Goal: Task Accomplishment & Management: Manage account settings

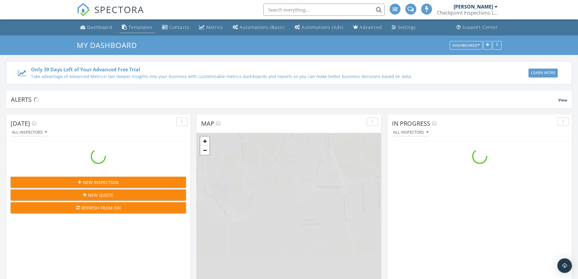
scroll to position [561, 587]
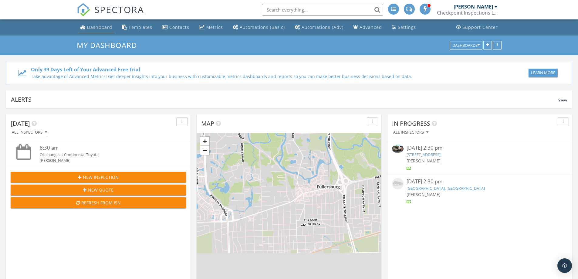
click at [100, 29] on div "Dashboard" at bounding box center [99, 27] width 25 height 6
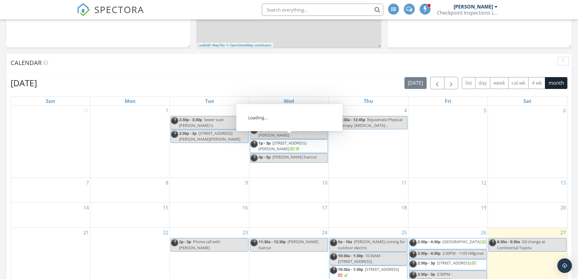
scroll to position [273, 0]
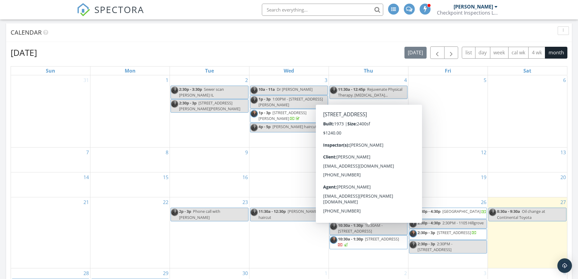
click at [365, 236] on span "408 Indian Hill Dr, Buffalo Grove 60089" at bounding box center [382, 238] width 34 height 5
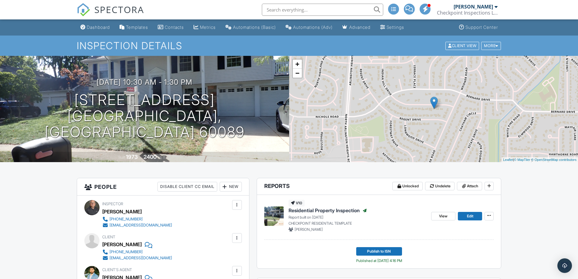
click at [337, 213] on span "Residential Property Inspection" at bounding box center [323, 210] width 71 height 7
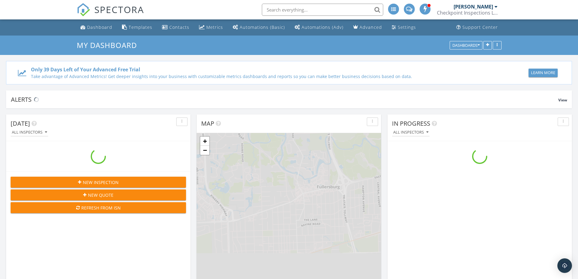
scroll to position [561, 587]
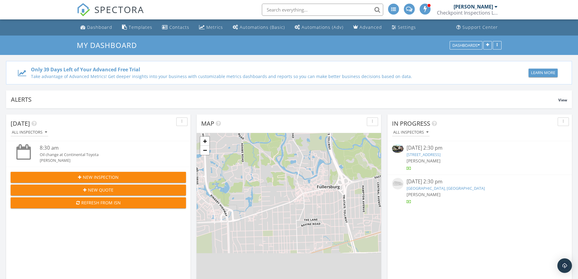
click at [440, 155] on link "[STREET_ADDRESS]" at bounding box center [423, 154] width 34 height 5
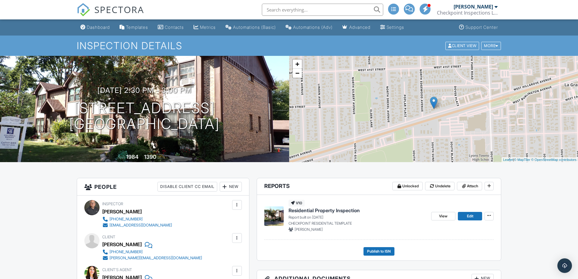
click at [340, 212] on span "Residential Property Inspection" at bounding box center [323, 210] width 71 height 7
